Goal: Navigation & Orientation: Find specific page/section

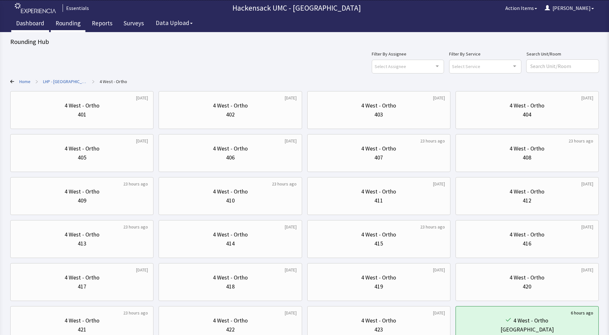
click at [33, 25] on link "Dashboard" at bounding box center [30, 24] width 38 height 16
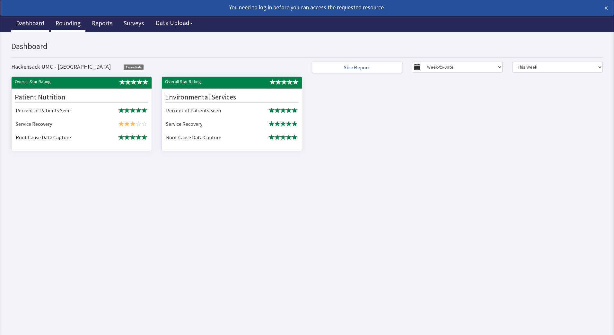
click at [64, 24] on link "Rounding" at bounding box center [68, 24] width 35 height 16
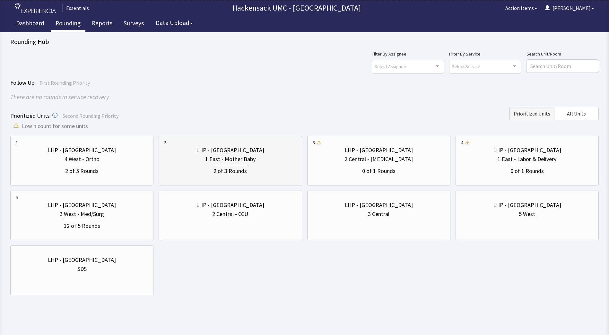
click at [246, 159] on div "1 East - Mother Baby" at bounding box center [230, 159] width 50 height 9
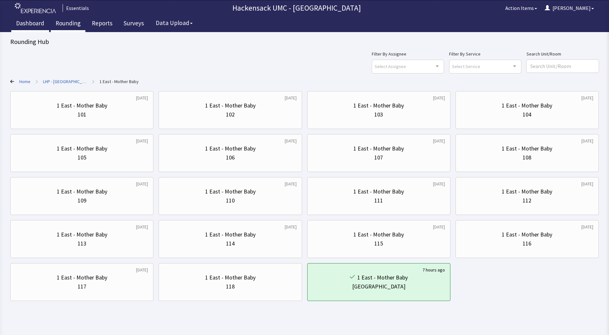
click at [37, 22] on link "Dashboard" at bounding box center [30, 24] width 38 height 16
